Goal: Task Accomplishment & Management: Manage account settings

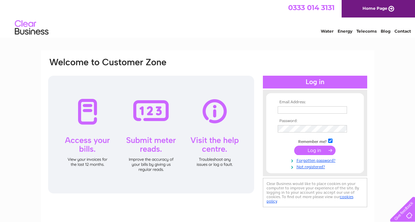
type input "mahmuderrahaman1@yahoo.com"
drag, startPoint x: 318, startPoint y: 149, endPoint x: 324, endPoint y: 152, distance: 6.3
click at [318, 149] on input "submit" at bounding box center [314, 150] width 41 height 9
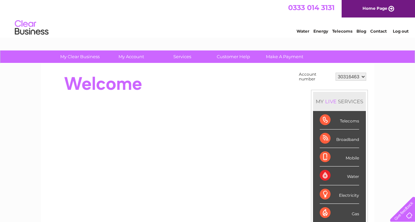
click at [363, 77] on select "30316463" at bounding box center [350, 77] width 31 height 8
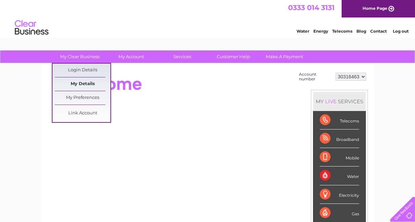
click at [84, 82] on link "My Details" at bounding box center [82, 83] width 55 height 13
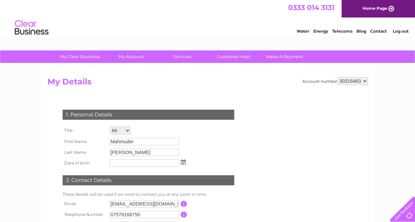
click at [361, 78] on select "30316463" at bounding box center [352, 81] width 31 height 8
click at [362, 79] on select "30316463" at bounding box center [352, 81] width 31 height 8
click at [360, 78] on select "30316463" at bounding box center [352, 81] width 31 height 8
click at [361, 79] on select "30316463" at bounding box center [352, 81] width 31 height 8
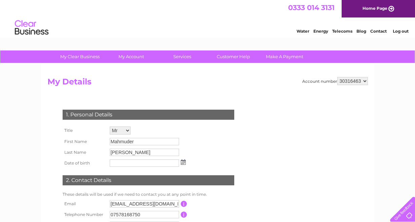
click at [360, 79] on select "30316463" at bounding box center [352, 81] width 31 height 8
click at [360, 80] on select "30316463" at bounding box center [352, 81] width 31 height 8
click at [360, 79] on select "30316463" at bounding box center [352, 81] width 31 height 8
click at [364, 80] on select "30316463" at bounding box center [352, 81] width 31 height 8
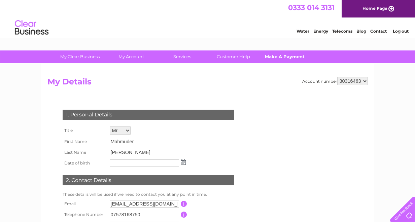
click at [285, 56] on link "Make A Payment" at bounding box center [284, 56] width 55 height 12
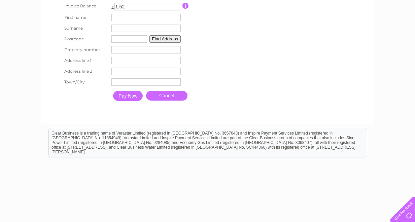
scroll to position [175, 0]
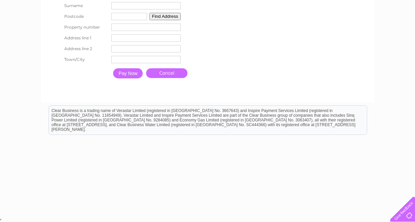
click at [169, 70] on link "Cancel" at bounding box center [166, 73] width 41 height 10
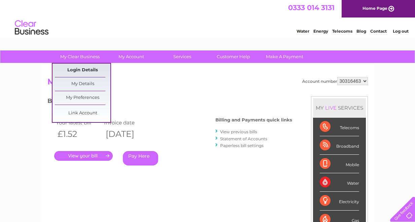
click at [82, 72] on link "Login Details" at bounding box center [82, 70] width 55 height 13
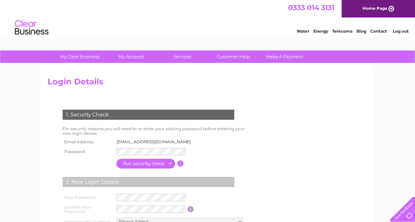
click at [151, 166] on input "button" at bounding box center [145, 164] width 59 height 10
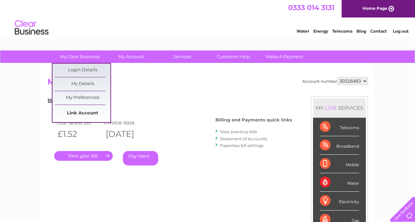
click at [74, 112] on link "Link Account" at bounding box center [82, 113] width 55 height 13
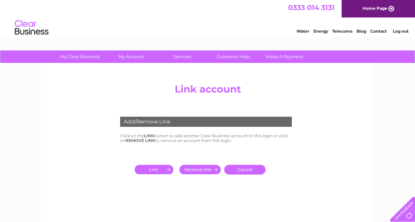
click at [189, 121] on div "Add/Remove Link" at bounding box center [206, 122] width 172 height 10
click at [378, 29] on link "Contact" at bounding box center [378, 31] width 16 height 5
